Goal: Information Seeking & Learning: Learn about a topic

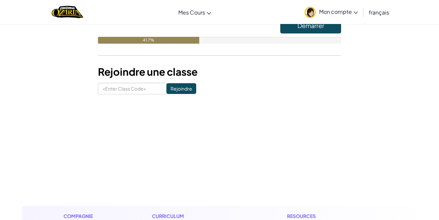
scroll to position [47, 0]
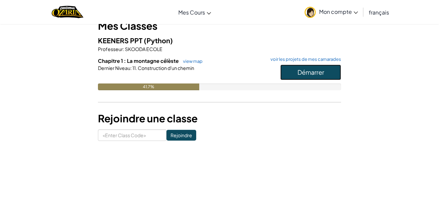
click at [316, 71] on span "Démarrer" at bounding box center [310, 72] width 27 height 8
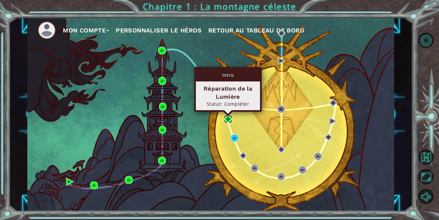
click at [230, 122] on img at bounding box center [228, 119] width 8 height 8
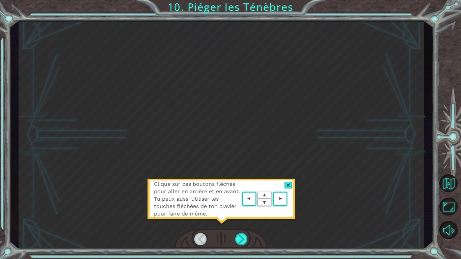
click at [290, 186] on div at bounding box center [289, 185] width 8 height 7
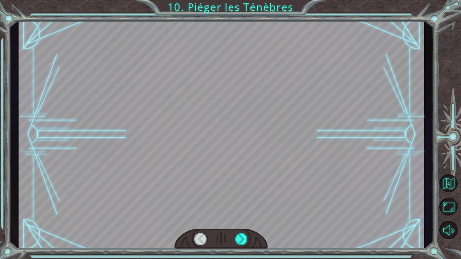
click at [254, 207] on div at bounding box center [222, 135] width 406 height 228
click at [259, 210] on div at bounding box center [222, 135] width 406 height 228
click at [241, 219] on div at bounding box center [241, 239] width 13 height 12
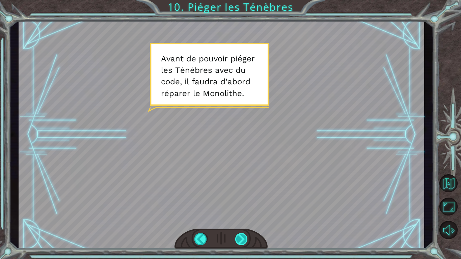
click at [240, 219] on div at bounding box center [241, 239] width 13 height 12
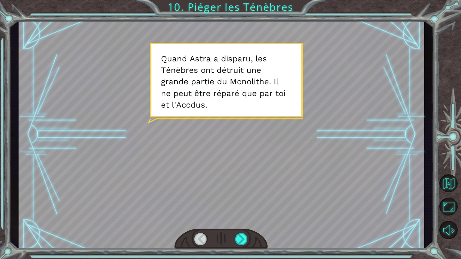
click at [242, 219] on div at bounding box center [221, 239] width 93 height 21
click at [245, 219] on div at bounding box center [241, 239] width 13 height 12
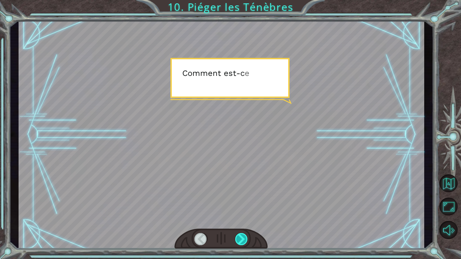
click at [245, 219] on div at bounding box center [241, 239] width 13 height 12
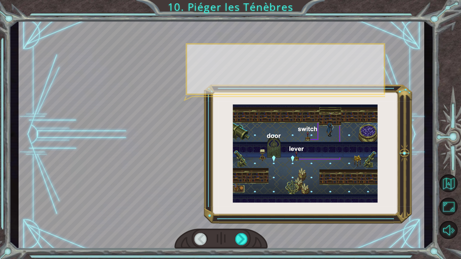
click at [246, 219] on div at bounding box center [221, 239] width 93 height 21
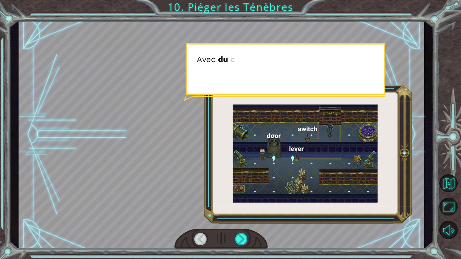
click at [246, 219] on div at bounding box center [221, 239] width 93 height 21
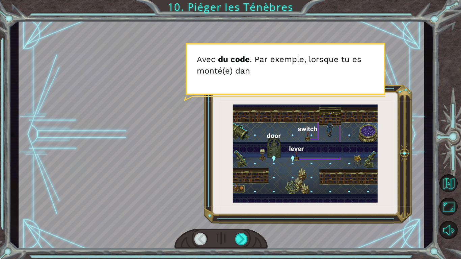
click at [246, 219] on div at bounding box center [221, 239] width 93 height 21
drag, startPoint x: 246, startPoint y: 232, endPoint x: 244, endPoint y: 239, distance: 8.1
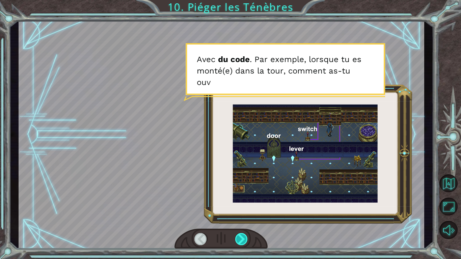
click at [246, 219] on div at bounding box center [221, 239] width 93 height 21
click at [242, 219] on div at bounding box center [241, 239] width 13 height 12
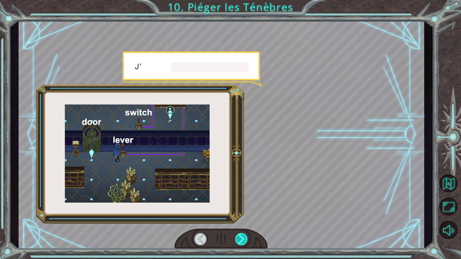
click at [242, 219] on div at bounding box center [241, 239] width 13 height 12
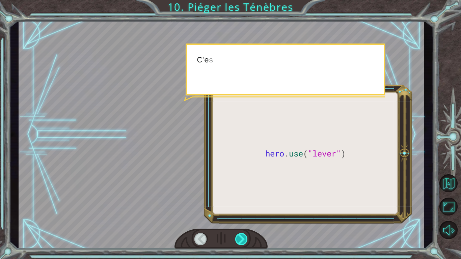
click at [242, 219] on div at bounding box center [241, 239] width 13 height 12
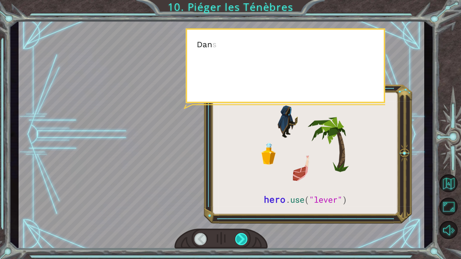
click at [242, 219] on div at bounding box center [241, 239] width 13 height 12
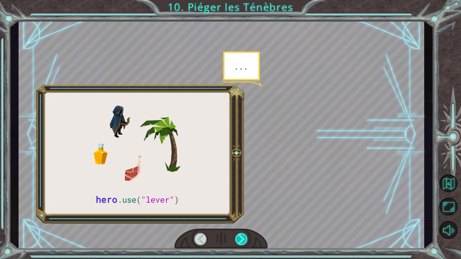
click at [242, 219] on div at bounding box center [241, 239] width 13 height 12
click at [239, 219] on div at bounding box center [221, 239] width 93 height 21
click at [239, 219] on div at bounding box center [222, 135] width 406 height 228
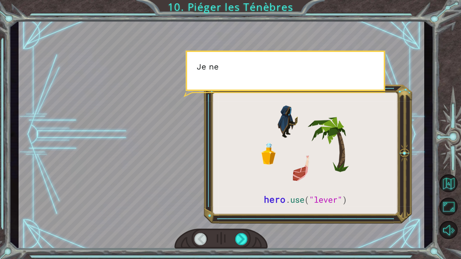
click at [239, 219] on div at bounding box center [222, 135] width 406 height 228
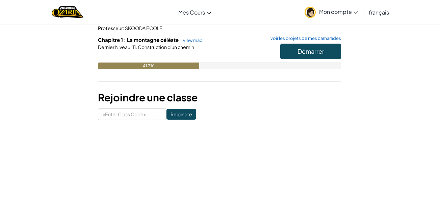
scroll to position [93, 0]
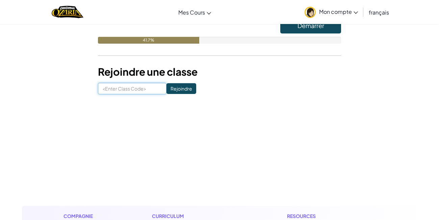
click at [146, 93] on input at bounding box center [132, 88] width 69 height 11
type input "FunnyPinkPlace"
click at [196, 87] on input "Rejoindre" at bounding box center [181, 88] width 30 height 11
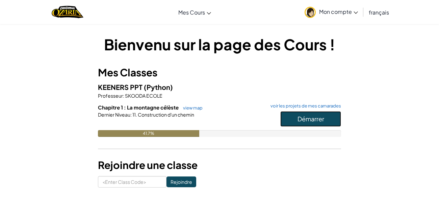
click at [291, 115] on button "Démarrer" at bounding box center [310, 119] width 61 height 16
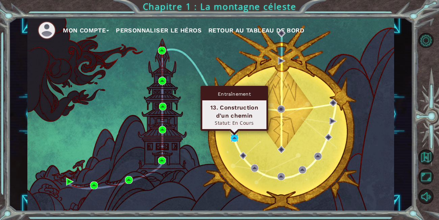
click at [233, 139] on img at bounding box center [235, 138] width 8 height 8
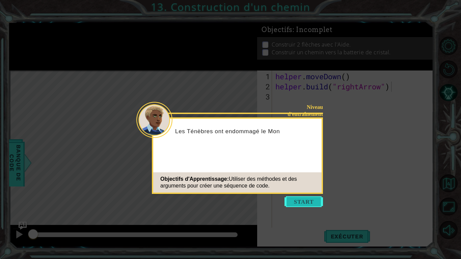
click at [307, 203] on button "Start" at bounding box center [304, 202] width 38 height 11
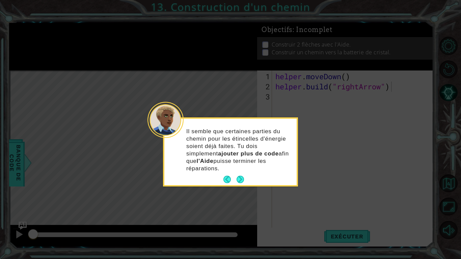
click at [241, 174] on div "Il semble que certaines parties du chemin pour les étincelles d'énergie soient …" at bounding box center [230, 152] width 132 height 67
click at [245, 180] on div "Il semble que certaines parties du chemin pour les étincelles d'énergie soient …" at bounding box center [230, 152] width 132 height 67
click at [241, 181] on button "Next" at bounding box center [240, 179] width 7 height 7
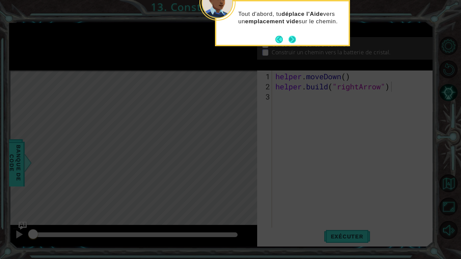
click at [293, 43] on button "Next" at bounding box center [292, 39] width 7 height 7
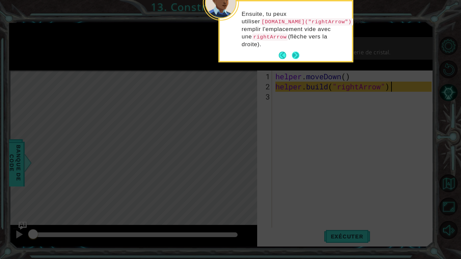
click at [299, 55] on button "Next" at bounding box center [295, 55] width 7 height 7
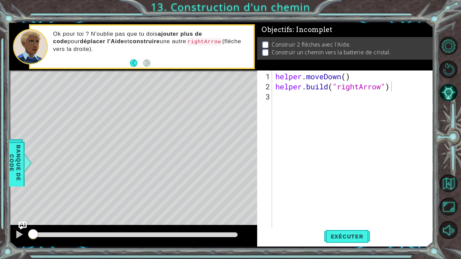
click at [164, 90] on div "Level Map" at bounding box center [165, 170] width 312 height 199
click at [343, 219] on button "Exécuter" at bounding box center [347, 237] width 46 height 18
click at [355, 219] on span "Exécuter" at bounding box center [347, 236] width 46 height 7
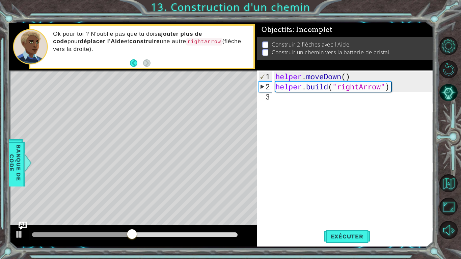
click at [356, 219] on div "1 ההההההההההההההההההההההההההההההההההההההההההההההההההההההההההההההההההההההההההההה…" at bounding box center [230, 129] width 461 height 259
click at [347, 219] on span "Exécuter" at bounding box center [347, 236] width 46 height 7
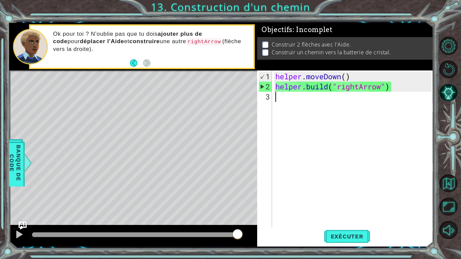
click at [280, 98] on div "helper . moveDown ( ) helper . build ( "rightArrow" )" at bounding box center [354, 168] width 161 height 192
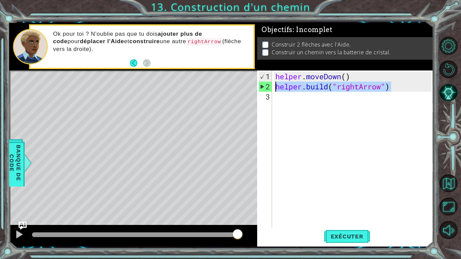
drag, startPoint x: 395, startPoint y: 84, endPoint x: 270, endPoint y: 86, distance: 124.6
click at [274, 86] on div "helper . moveDown ( ) helper . build ( "rightArrow" )" at bounding box center [353, 157] width 158 height 172
type textarea "helper.build("rightArrow")"
click at [298, 100] on div "helper . moveDown ( ) helper . build ( "rightArrow" )" at bounding box center [354, 168] width 161 height 192
paste textarea "helper.build("rightArrow")"
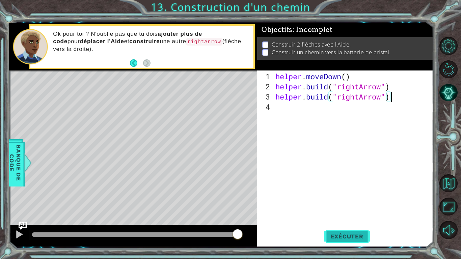
drag, startPoint x: 363, startPoint y: 234, endPoint x: 359, endPoint y: 234, distance: 3.7
click at [362, 219] on span "Exécuter" at bounding box center [347, 236] width 46 height 7
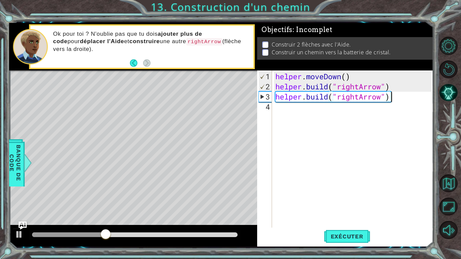
click at [410, 98] on div "helper . moveDown ( ) helper . build ( "rightArrow" ) helper . build ( "rightAr…" at bounding box center [354, 163] width 161 height 182
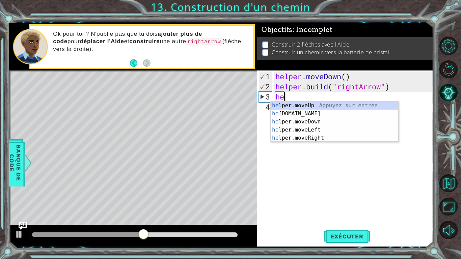
type textarea "h"
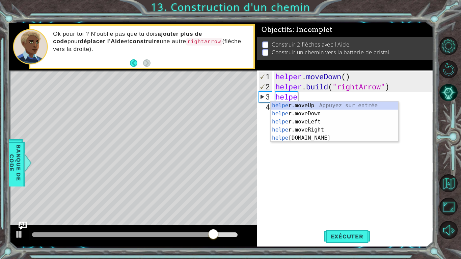
scroll to position [0, 1]
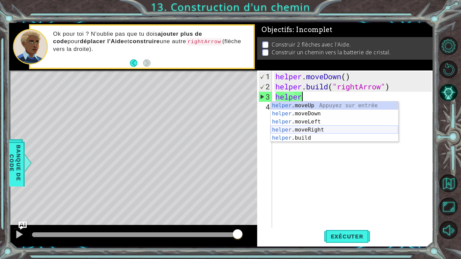
click at [328, 129] on div "helper .moveUp Appuyez sur entrée helper .moveDown Appuyez sur entrée helper .m…" at bounding box center [335, 130] width 128 height 57
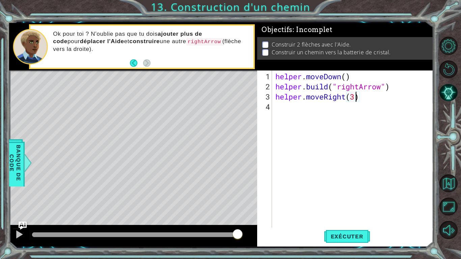
scroll to position [0, 3]
type textarea "helper.moveRight(3)"
click at [349, 219] on span "Exécuter" at bounding box center [347, 236] width 46 height 7
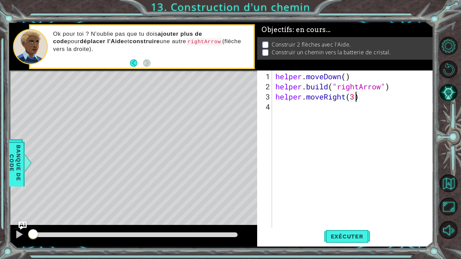
click at [321, 109] on div "helper . moveDown ( ) helper . build ( "rightArrow" ) helper . moveRight ( 3 )" at bounding box center [354, 163] width 161 height 182
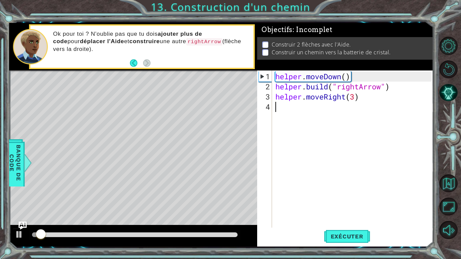
paste textarea "helper.build("rightArrow")"
type textarea "helper.build("rightArrow")"
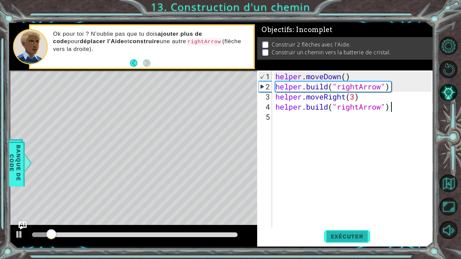
click at [358, 219] on span "Exécuter" at bounding box center [347, 236] width 46 height 7
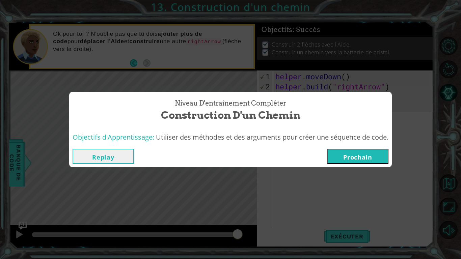
click at [346, 159] on button "Prochain" at bounding box center [357, 156] width 61 height 15
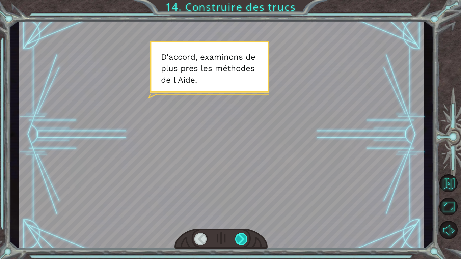
drag, startPoint x: 242, startPoint y: 232, endPoint x: 241, endPoint y: 235, distance: 3.5
click at [241, 219] on div at bounding box center [221, 239] width 93 height 21
click at [245, 219] on div at bounding box center [241, 239] width 13 height 12
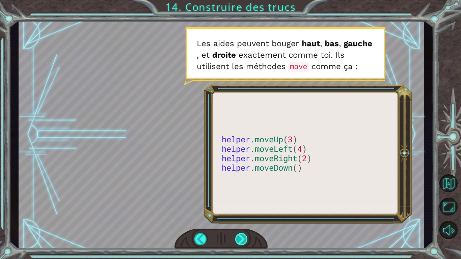
click at [237, 219] on div at bounding box center [241, 239] width 13 height 12
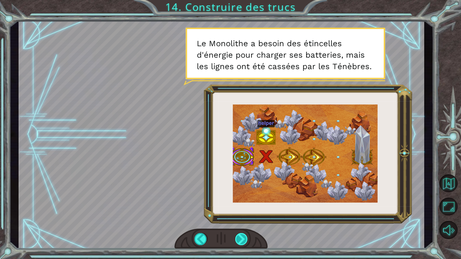
click at [244, 219] on div at bounding box center [241, 239] width 13 height 12
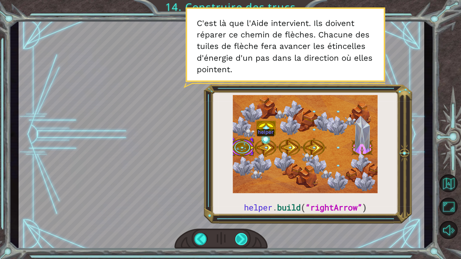
drag, startPoint x: 240, startPoint y: 244, endPoint x: 237, endPoint y: 240, distance: 4.7
click at [240, 219] on div at bounding box center [241, 239] width 13 height 12
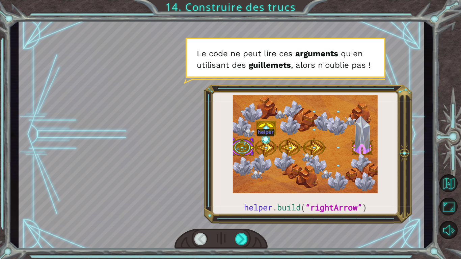
click at [215, 219] on div at bounding box center [222, 135] width 406 height 228
click at [242, 219] on div at bounding box center [241, 239] width 13 height 12
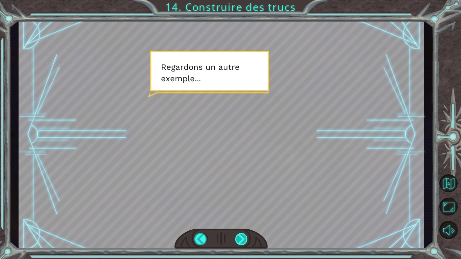
click at [242, 219] on div at bounding box center [241, 239] width 13 height 12
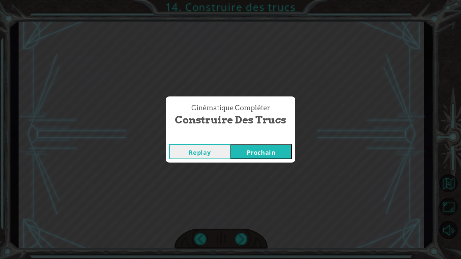
drag, startPoint x: 272, startPoint y: 158, endPoint x: 265, endPoint y: 147, distance: 13.4
click at [272, 157] on button "Prochain" at bounding box center [261, 151] width 61 height 15
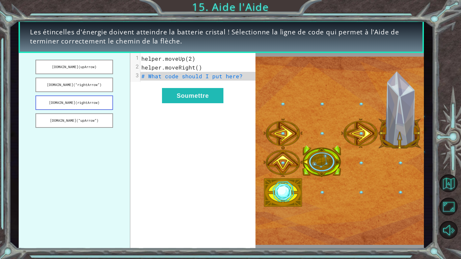
click at [100, 103] on button "helper.build(rightArrow)" at bounding box center [74, 103] width 78 height 15
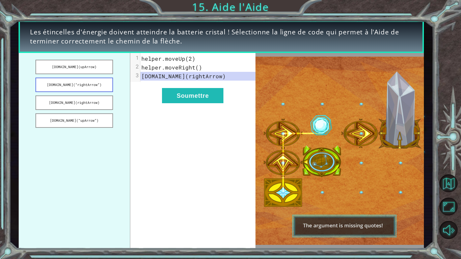
click at [96, 86] on button "helper.build(“rightArrow”)" at bounding box center [74, 85] width 78 height 15
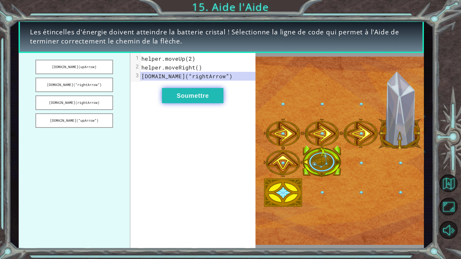
click at [200, 93] on button "Soumettre" at bounding box center [192, 95] width 61 height 15
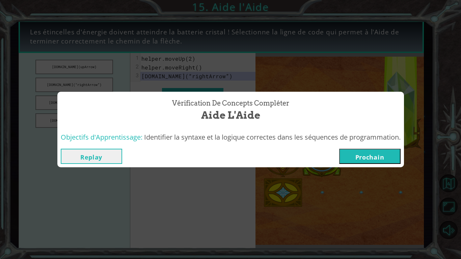
click at [354, 161] on button "Prochain" at bounding box center [369, 156] width 61 height 15
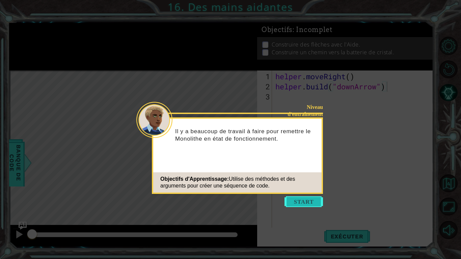
click at [303, 204] on button "Start" at bounding box center [304, 202] width 38 height 11
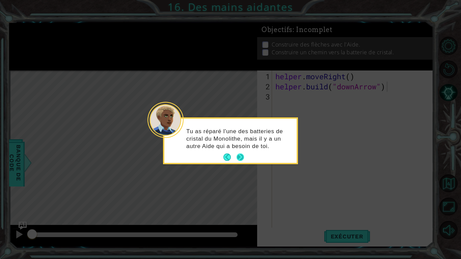
click at [244, 157] on div "Tu as réparé l'une des batteries de cristal du Monolithe, mais il y a un autre …" at bounding box center [230, 143] width 132 height 42
click at [240, 157] on button "Next" at bounding box center [240, 157] width 7 height 7
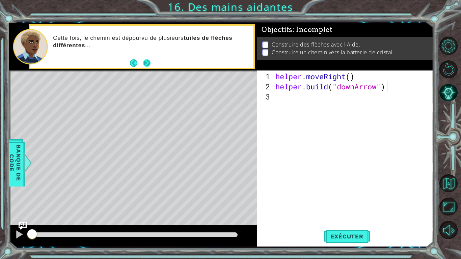
click at [150, 61] on button "Next" at bounding box center [146, 62] width 7 height 7
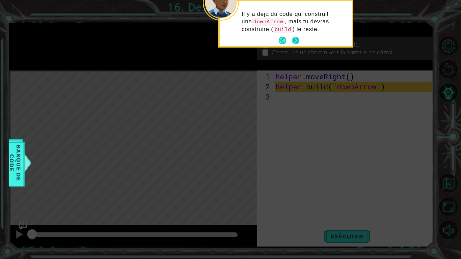
click at [294, 43] on button "Next" at bounding box center [295, 40] width 7 height 7
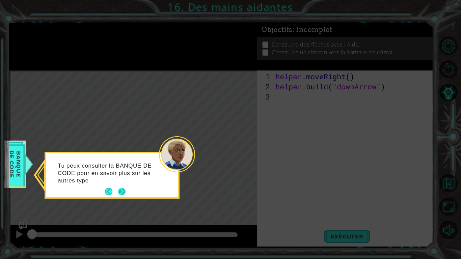
click at [125, 192] on button "Next" at bounding box center [121, 191] width 7 height 7
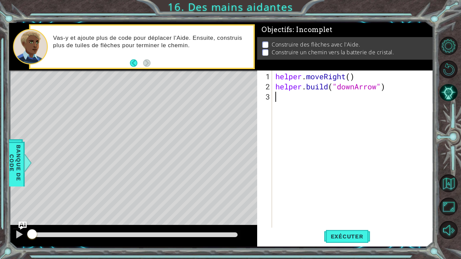
click at [280, 93] on div "helper . moveRight ( ) helper . build ( "downArrow" )" at bounding box center [354, 163] width 161 height 182
paste textarea "helper.build("rightArrow")"
type textarea "helper.build("rightArrow")"
drag, startPoint x: 384, startPoint y: 94, endPoint x: 385, endPoint y: 99, distance: 4.4
click at [385, 99] on div "helper . moveRight ( ) helper . build ( "downArrow" ) helper . build ( "rightAr…" at bounding box center [354, 163] width 161 height 182
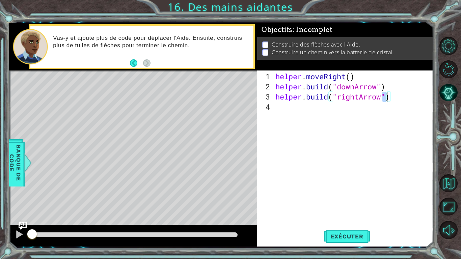
click at [387, 95] on div "helper . moveRight ( ) helper . build ( "downArrow" ) helper . build ( "rightAr…" at bounding box center [353, 152] width 158 height 162
type textarea "helper.moveDown(1)"
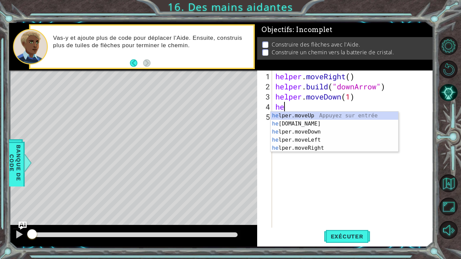
type textarea "h"
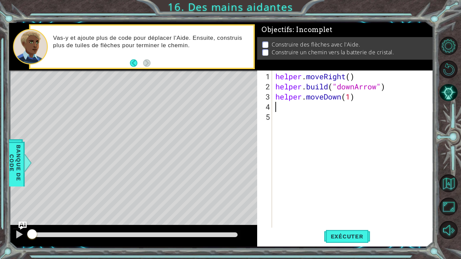
paste textarea "helper.build("rightArrow")"
type textarea "helper.build("rightArrow")"
paste textarea "helper.build("rightArrow")"
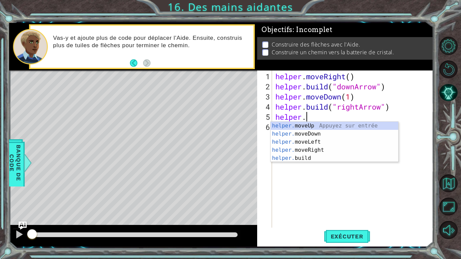
scroll to position [0, 1]
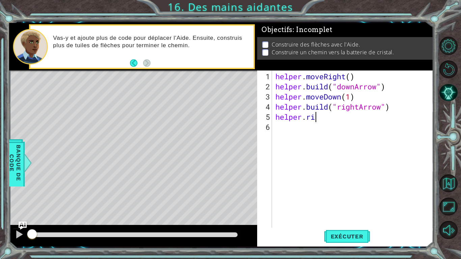
type textarea "helper.moveRight(1)"
click at [320, 126] on div "helper . moveRight ( ) helper . build ( "downArrow" ) helper . moveDown ( 1 ) h…" at bounding box center [354, 163] width 161 height 182
paste textarea "helper.build("rightArrow")"
type textarea "helper.build("rightArrow")"
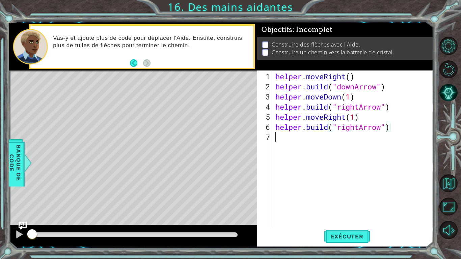
click at [286, 138] on div "helper . moveRight ( ) helper . build ( "downArrow" ) helper . moveDown ( 1 ) h…" at bounding box center [354, 163] width 161 height 182
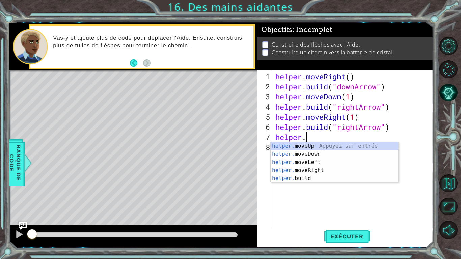
scroll to position [0, 1]
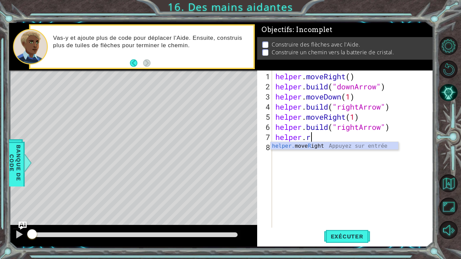
type textarea "helper.moveRight(1)"
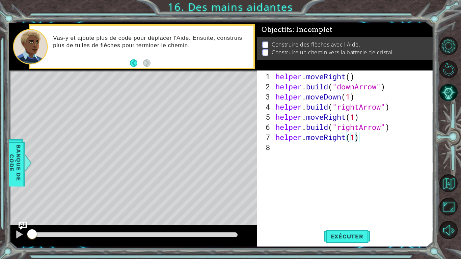
scroll to position [0, 0]
paste textarea "helper.build("rightArrow")"
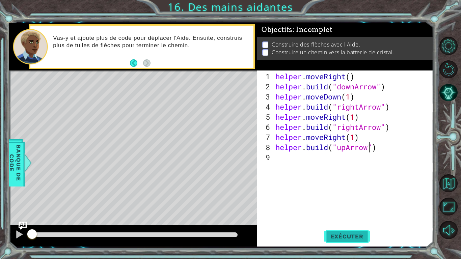
type textarea "helper.build("upArrow")"
drag, startPoint x: 330, startPoint y: 233, endPoint x: 324, endPoint y: 234, distance: 5.5
click at [324, 219] on button "Exécuter" at bounding box center [347, 237] width 46 height 18
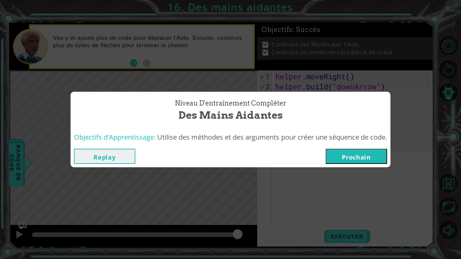
click at [379, 158] on button "Prochain" at bounding box center [356, 156] width 61 height 15
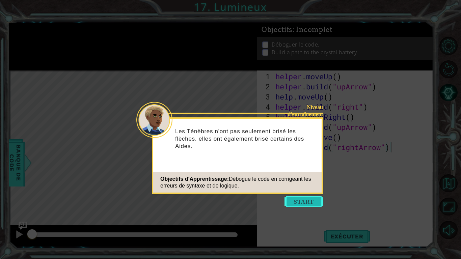
click at [302, 205] on button "Start" at bounding box center [304, 202] width 38 height 11
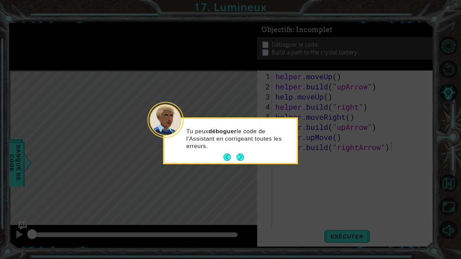
click at [238, 153] on footer at bounding box center [234, 157] width 21 height 10
click at [239, 155] on button "Next" at bounding box center [240, 157] width 7 height 7
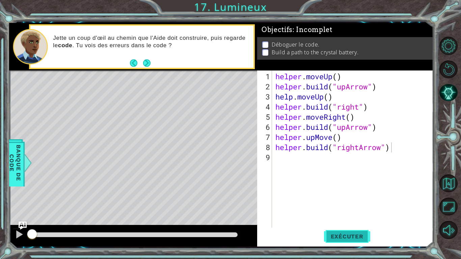
drag, startPoint x: 343, startPoint y: 236, endPoint x: 326, endPoint y: 240, distance: 17.4
click at [345, 219] on span "Exécuter" at bounding box center [347, 236] width 46 height 7
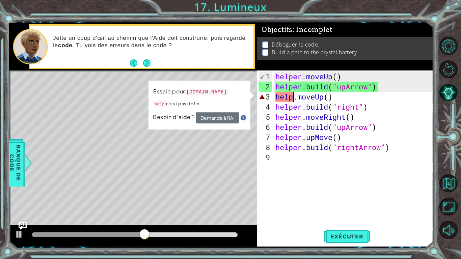
drag, startPoint x: 293, startPoint y: 99, endPoint x: 297, endPoint y: 98, distance: 3.4
click at [294, 99] on div "helper . moveUp ( ) helper . build ( "upArrow" ) help . moveUp ( ) helper . bui…" at bounding box center [354, 163] width 161 height 182
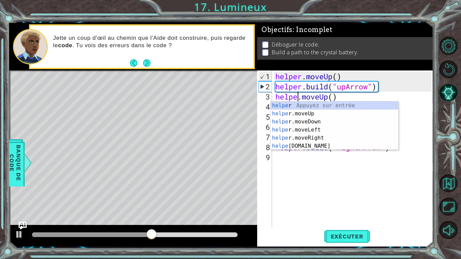
scroll to position [0, 1]
click at [354, 219] on button "Exécuter" at bounding box center [347, 237] width 46 height 18
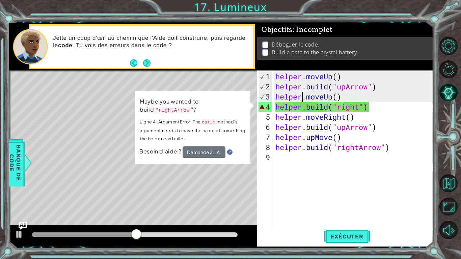
click at [359, 108] on div "helper . moveUp ( ) helper . build ( "upArrow" ) helper . moveUp ( ) helper . b…" at bounding box center [354, 163] width 161 height 182
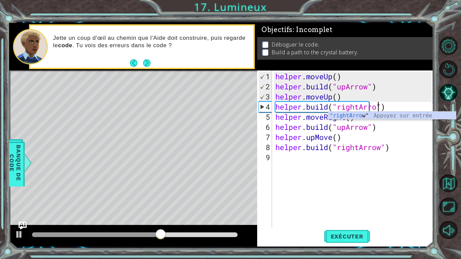
scroll to position [0, 5]
click at [315, 142] on div "helper . moveUp ( ) helper . build ( "upArrow" ) helper . moveUp ( ) helper . b…" at bounding box center [354, 163] width 161 height 182
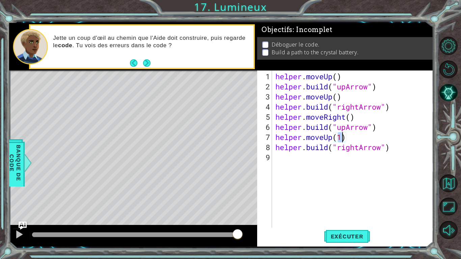
scroll to position [0, 3]
type textarea "helper.moveUp(1)"
click at [338, 219] on button "Exécuter" at bounding box center [347, 237] width 46 height 18
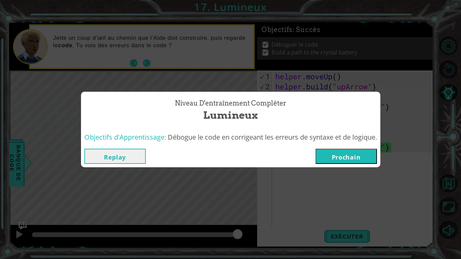
click at [359, 158] on button "Prochain" at bounding box center [346, 156] width 61 height 15
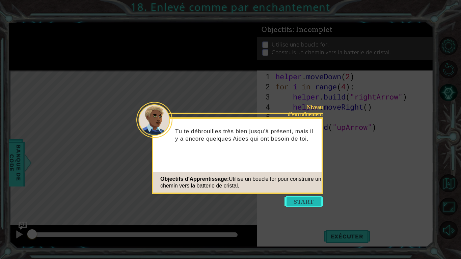
click at [308, 207] on button "Start" at bounding box center [304, 202] width 38 height 11
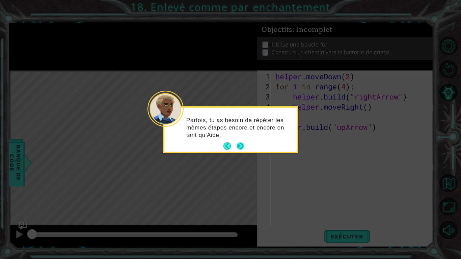
click at [244, 150] on button "Next" at bounding box center [240, 145] width 7 height 7
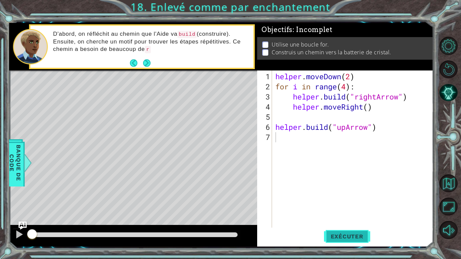
click at [343, 219] on button "Exécuter" at bounding box center [347, 237] width 46 height 18
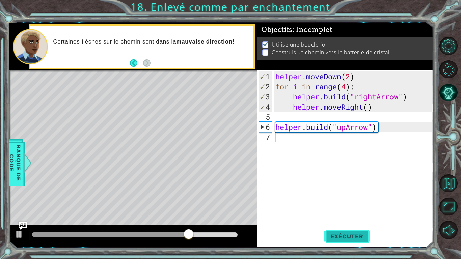
click at [350, 219] on span "Exécuter" at bounding box center [347, 236] width 46 height 7
click at [385, 127] on div "helper . moveDown ( 2 ) for i in range ( 4 ) : helper . build ( "rightArrow" ) …" at bounding box center [354, 163] width 161 height 182
type textarea "helper.build("upArrow")"
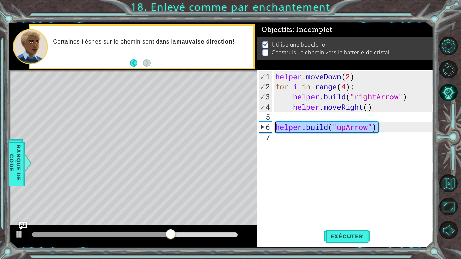
drag, startPoint x: 385, startPoint y: 127, endPoint x: 275, endPoint y: 129, distance: 110.4
click at [275, 129] on div "helper . moveDown ( 2 ) for i in range ( 4 ) : helper . build ( "rightArrow" ) …" at bounding box center [354, 163] width 161 height 182
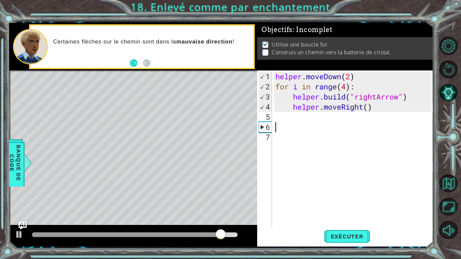
paste textarea "helper.build("upArrow")"
type textarea "helper.build("upArrow")"
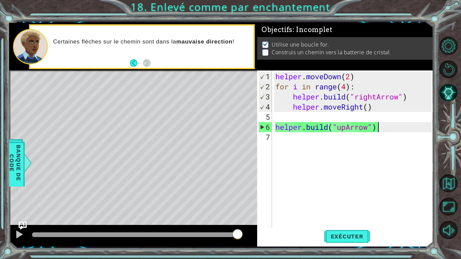
click at [301, 139] on div "helper . moveDown ( 2 ) for i in range ( 4 ) : helper . build ( "rightArrow" ) …" at bounding box center [354, 163] width 161 height 182
paste textarea "helper.build("upArrow")"
type textarea "helper.build("upArrow")"
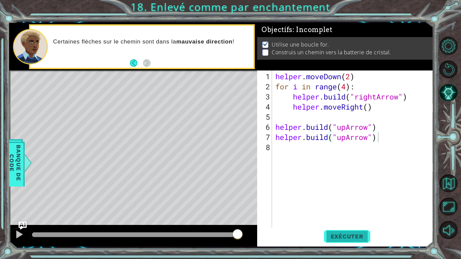
click at [361, 219] on button "Exécuter" at bounding box center [347, 237] width 46 height 18
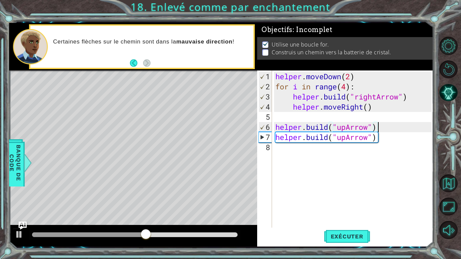
click at [385, 129] on div "helper . moveDown ( 2 ) for i in range ( 4 ) : helper . build ( "rightArrow" ) …" at bounding box center [354, 163] width 161 height 182
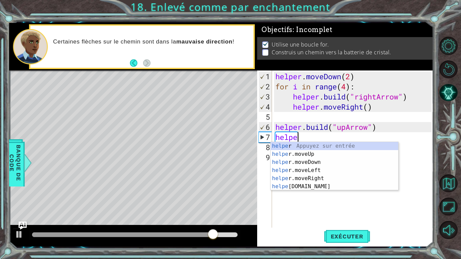
scroll to position [0, 1]
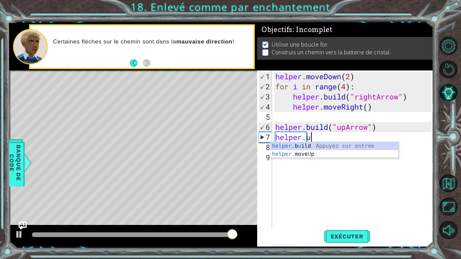
type textarea "^"
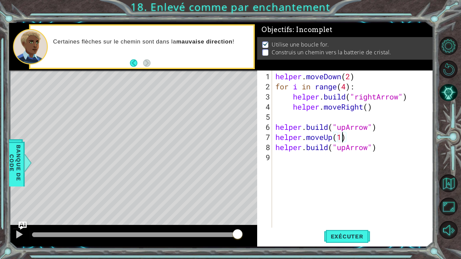
scroll to position [0, 3]
type textarea "helper.moveUp(1)"
drag, startPoint x: 348, startPoint y: 236, endPoint x: 345, endPoint y: 230, distance: 7.0
click at [348, 219] on span "Exécuter" at bounding box center [347, 236] width 46 height 7
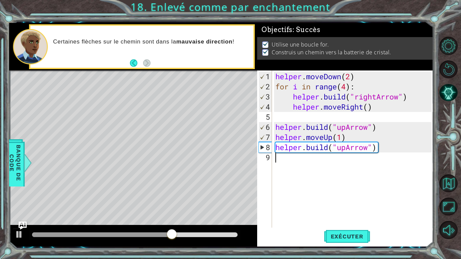
click at [378, 154] on div "helper . moveDown ( 2 ) for i in range ( 4 ) : helper . build ( "rightArrow" ) …" at bounding box center [354, 163] width 161 height 182
click at [396, 151] on div "helper . moveDown ( 2 ) for i in range ( 4 ) : helper . build ( "rightArrow" ) …" at bounding box center [354, 163] width 161 height 182
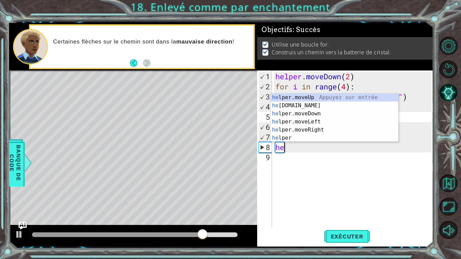
type textarea "h"
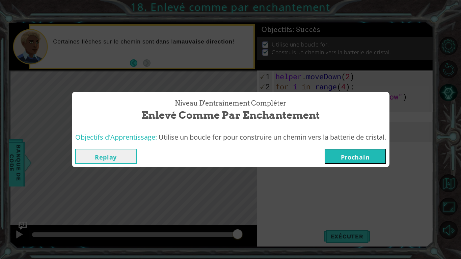
click at [115, 153] on button "Replay" at bounding box center [105, 156] width 61 height 15
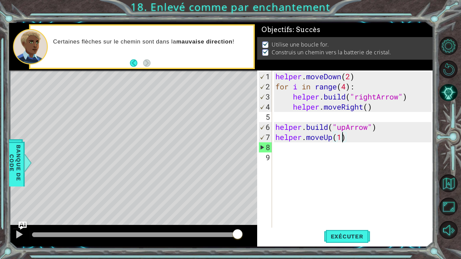
click at [359, 135] on div "helper . moveDown ( 2 ) for i in range ( 4 ) : helper . build ( "rightArrow" ) …" at bounding box center [354, 163] width 161 height 182
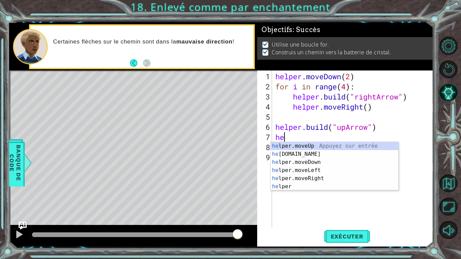
type textarea "h"
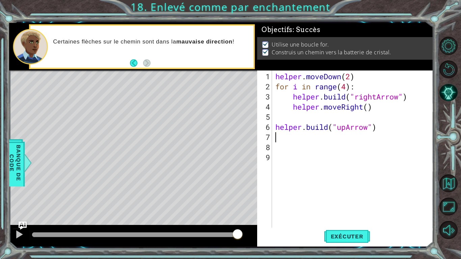
click at [293, 99] on div "helper . moveDown ( 2 ) for i in range ( 4 ) : helper . build ( "rightArrow" ) …" at bounding box center [354, 163] width 161 height 182
click at [294, 107] on div "helper . moveDown ( 2 ) for i in range ( 4 ) : helper . build ( "rightArrow" ) …" at bounding box center [354, 163] width 161 height 182
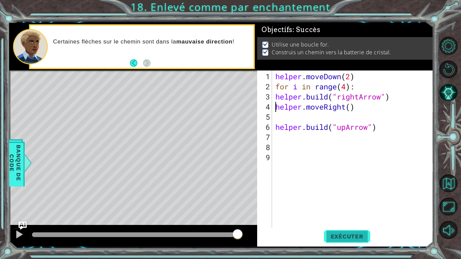
click at [359, 219] on span "Exécuter" at bounding box center [347, 236] width 46 height 7
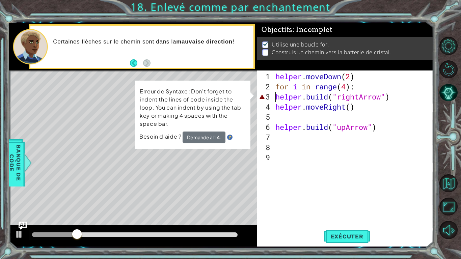
click at [276, 95] on div "helper . moveDown ( 2 ) for i in range ( 4 ) : helper . build ( "rightArrow" ) …" at bounding box center [354, 163] width 161 height 182
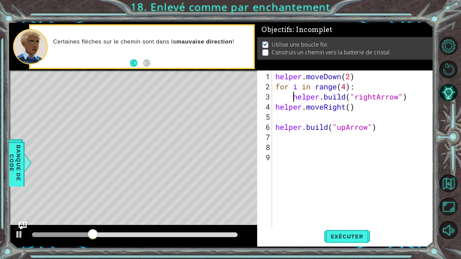
click at [275, 108] on div "helper . moveDown ( 2 ) for i in range ( 4 ) : helper . build ( "rightArrow" ) …" at bounding box center [354, 163] width 161 height 182
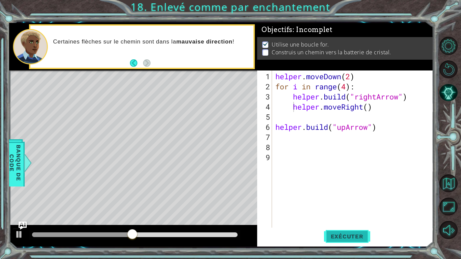
click at [342, 219] on span "Exécuter" at bounding box center [347, 236] width 46 height 7
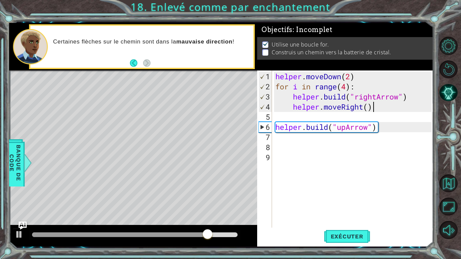
click at [382, 108] on div "helper . moveDown ( 2 ) for i in range ( 4 ) : helper . build ( "rightArrow" ) …" at bounding box center [354, 163] width 161 height 182
click at [348, 89] on div "helper . moveDown ( 2 ) for i in range ( 4 ) : helper . build ( "rightArrow" ) …" at bounding box center [354, 163] width 161 height 182
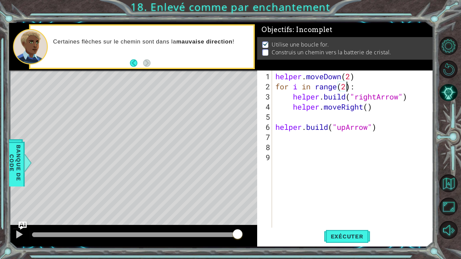
scroll to position [0, 3]
type textarea "for i in range(2):"
drag, startPoint x: 349, startPoint y: 229, endPoint x: 347, endPoint y: 233, distance: 5.4
click at [347, 219] on button "Exécuter" at bounding box center [347, 237] width 46 height 18
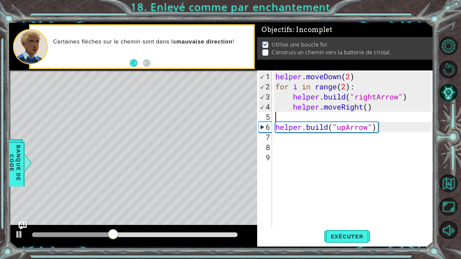
click at [387, 115] on div "helper . moveDown ( 2 ) for i in range ( 2 ) : helper . build ( "rightArrow" ) …" at bounding box center [354, 163] width 161 height 182
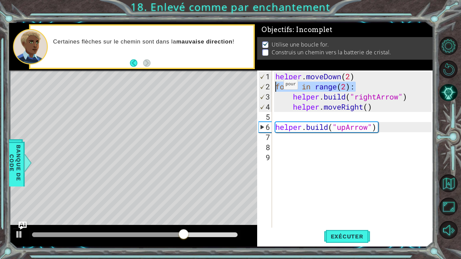
drag, startPoint x: 360, startPoint y: 86, endPoint x: 273, endPoint y: 86, distance: 86.8
click at [274, 86] on div "helper . moveDown ( 2 ) for i in range ( 2 ) : helper . build ( "rightArrow" ) …" at bounding box center [353, 152] width 158 height 162
type textarea "for i in range(2):"
click at [331, 115] on div "helper . moveDown ( 2 ) for i in range ( 2 ) : helper . build ( "rightArrow" ) …" at bounding box center [354, 163] width 161 height 182
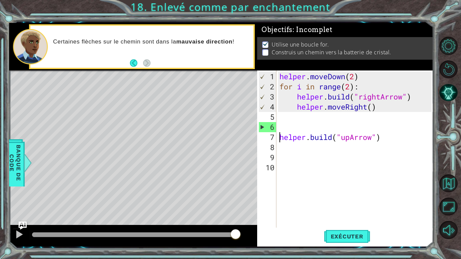
type textarea "helper.build("upArrow")"
paste textarea "for i in range(2):"
type textarea "for i in range(2):"
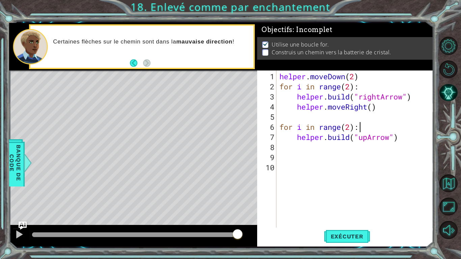
click at [303, 145] on div "helper . moveDown ( 2 ) for i in range ( 2 ) : helper . build ( "rightArrow" ) …" at bounding box center [356, 163] width 157 height 182
type textarea "helper.moveUp(1)"
click at [353, 219] on span "Exécuter" at bounding box center [347, 236] width 46 height 7
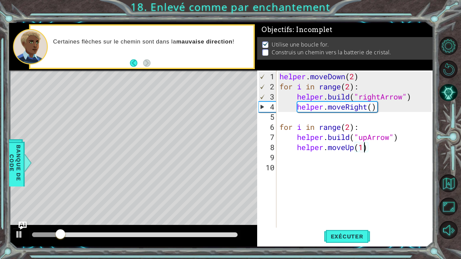
click at [363, 157] on div "helper . moveDown ( 2 ) for i in range ( 2 ) : helper . build ( "rightArrow" ) …" at bounding box center [356, 163] width 157 height 182
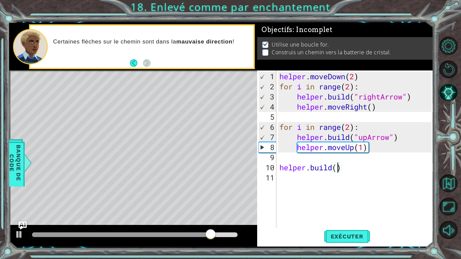
scroll to position [0, 3]
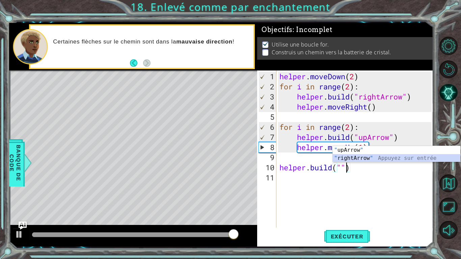
type textarea "helper.build("rightArrow")"
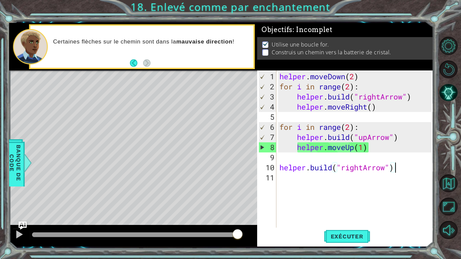
click at [410, 170] on div "helper . moveDown ( 2 ) for i in range ( 2 ) : helper . build ( "rightArrow" ) …" at bounding box center [356, 163] width 157 height 182
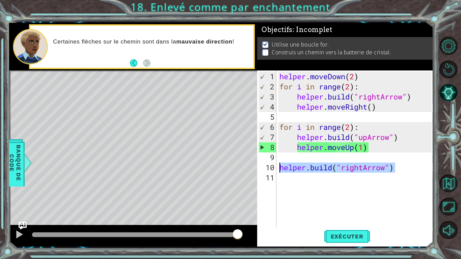
drag, startPoint x: 410, startPoint y: 170, endPoint x: 277, endPoint y: 171, distance: 132.7
click at [278, 171] on div "helper . moveDown ( 2 ) for i in range ( 2 ) : helper . build ( "rightArrow" ) …" at bounding box center [355, 152] width 154 height 162
click at [312, 179] on div "helper . moveDown ( 2 ) for i in range ( 2 ) : helper . build ( "rightArrow" ) …" at bounding box center [356, 163] width 157 height 182
paste textarea "helper.build("rightArrow")"
type textarea "helper.build("rightArrow")"
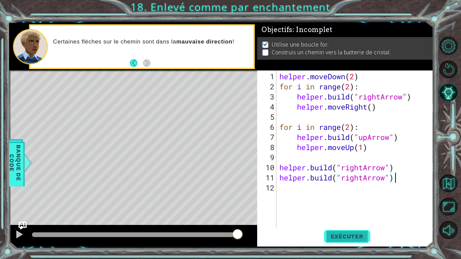
click at [347, 219] on span "Exécuter" at bounding box center [347, 236] width 46 height 7
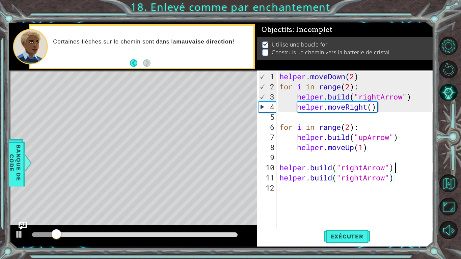
click at [406, 166] on div "helper . moveDown ( 2 ) for i in range ( 2 ) : helper . build ( "rightArrow" ) …" at bounding box center [356, 163] width 157 height 182
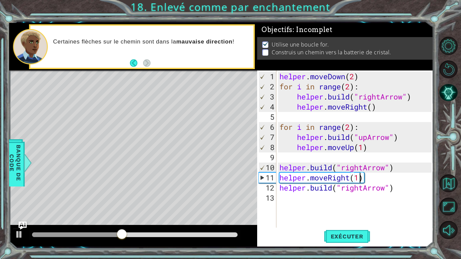
scroll to position [0, 3]
type textarea "helper.moveRight(1)"
click at [357, 219] on span "Exécuter" at bounding box center [347, 236] width 46 height 7
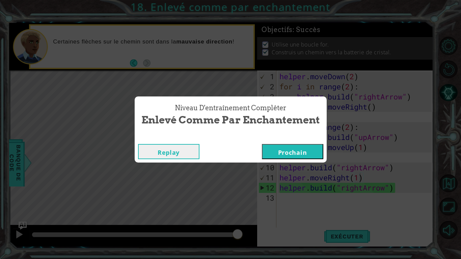
click at [295, 149] on button "Prochain" at bounding box center [292, 151] width 61 height 15
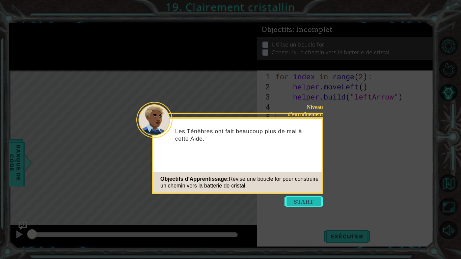
click at [302, 205] on button "Start" at bounding box center [304, 202] width 38 height 11
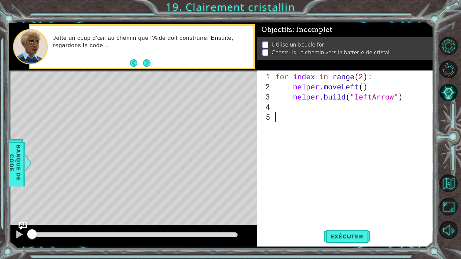
click at [334, 219] on div "for index in range ( 2 ) : helper . moveLeft ( ) helper . build ( "leftArrow" )" at bounding box center [354, 163] width 161 height 182
click at [328, 219] on span "Exécuter" at bounding box center [347, 236] width 46 height 7
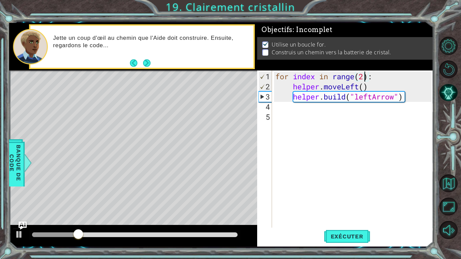
click at [364, 79] on div "for index in range ( 2 ) : helper . moveLeft ( ) helper . build ( "leftArrow" )" at bounding box center [354, 163] width 161 height 182
type textarea "for index in range(4):"
click at [361, 219] on button "Exécuter" at bounding box center [347, 237] width 46 height 18
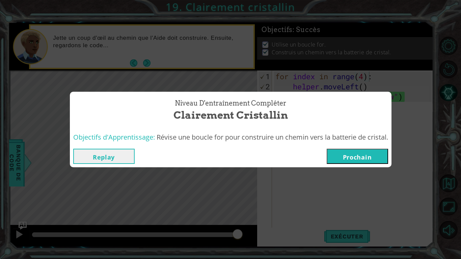
click at [363, 158] on button "Prochain" at bounding box center [357, 156] width 61 height 15
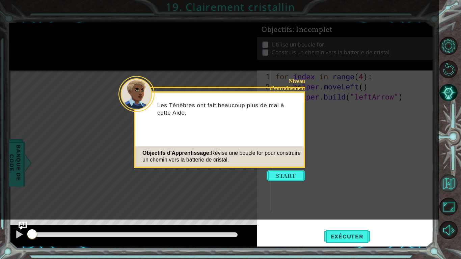
click at [439, 180] on button "Retour à la Carte" at bounding box center [449, 184] width 18 height 18
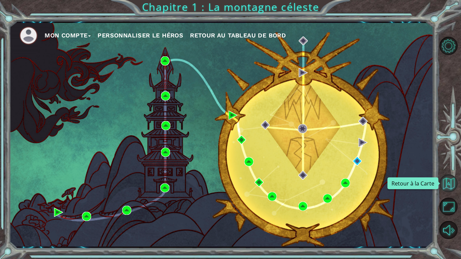
click at [439, 182] on button "Retour à la Carte" at bounding box center [449, 184] width 18 height 18
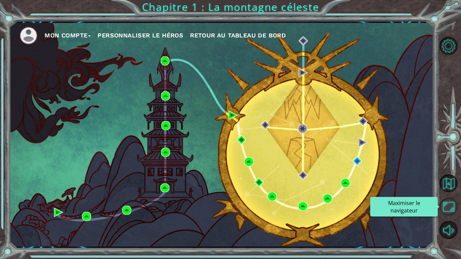
click at [439, 205] on button "Maximiser le navigateur" at bounding box center [449, 207] width 18 height 18
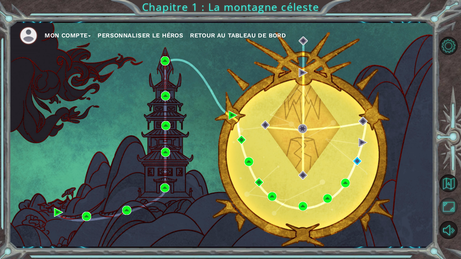
click at [439, 205] on button "Maximiser le navigateur" at bounding box center [449, 207] width 18 height 18
click at [55, 38] on button "Mon compte" at bounding box center [68, 35] width 46 height 10
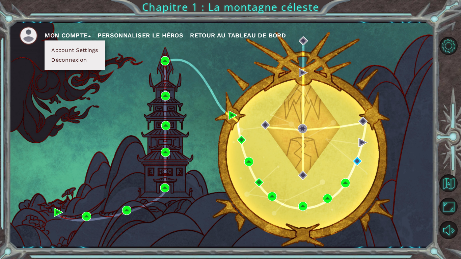
click at [260, 34] on span "Retour au Tableau de Bord" at bounding box center [238, 35] width 96 height 7
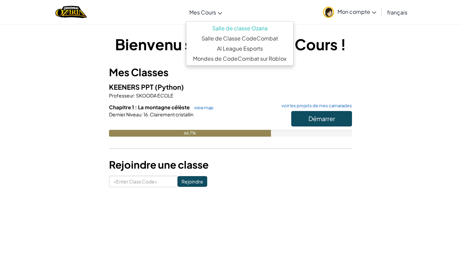
click at [212, 9] on span "Mes Cours" at bounding box center [202, 12] width 27 height 7
drag, startPoint x: 338, startPoint y: 63, endPoint x: 337, endPoint y: 67, distance: 3.8
click at [338, 65] on div "Bienvenu sur la page des Cours ! Mes Classes KEENERS PPT (Python) Professeur : …" at bounding box center [230, 111] width 243 height 154
